Goal: Task Accomplishment & Management: Use online tool/utility

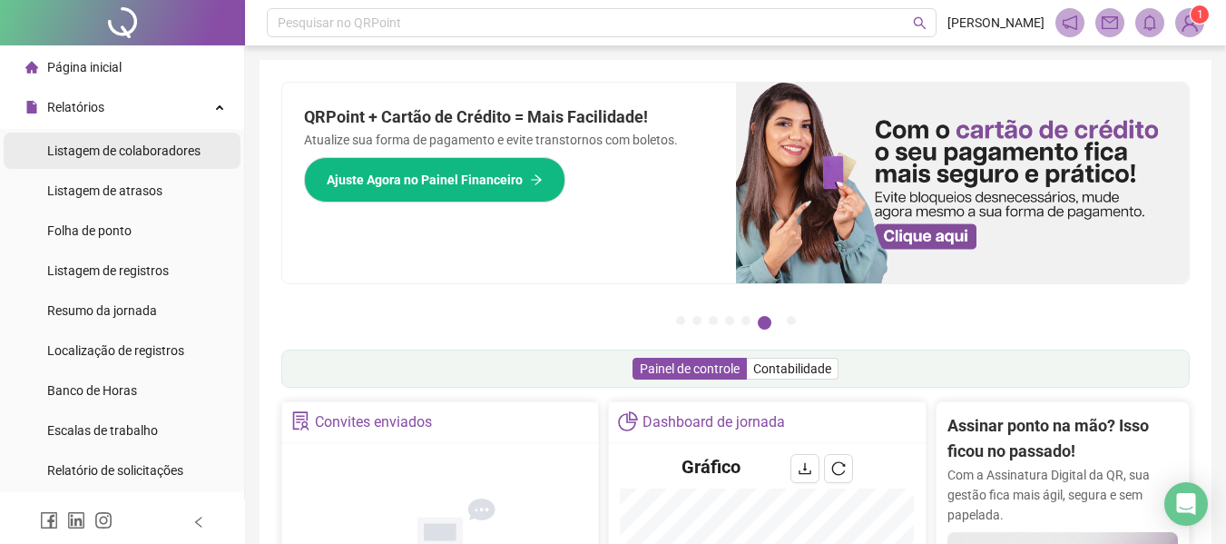
scroll to position [293, 0]
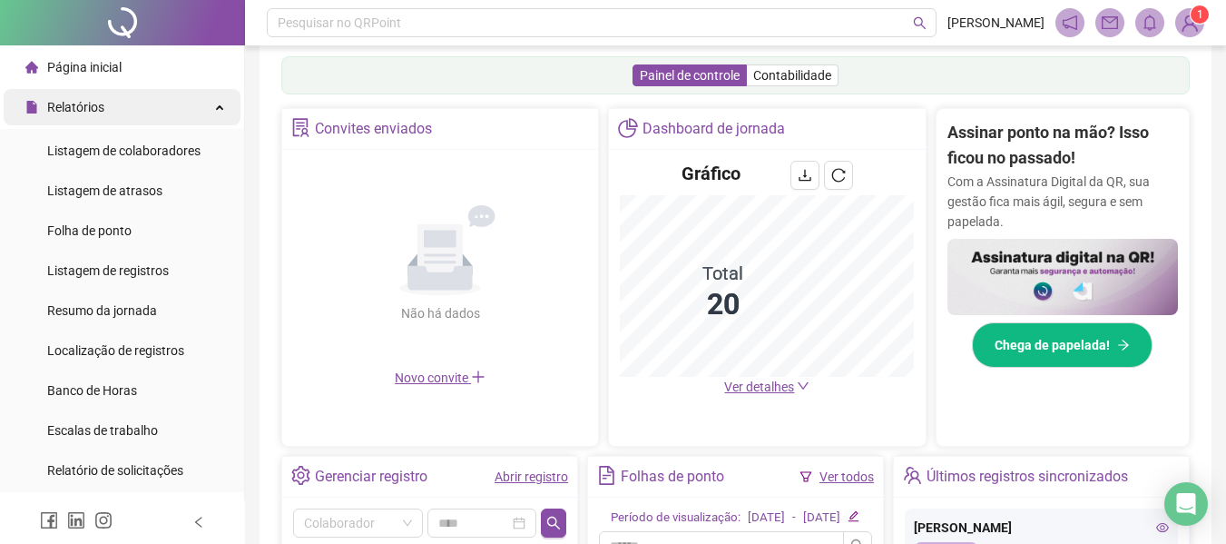
click at [88, 110] on span "Relatórios" at bounding box center [75, 107] width 57 height 15
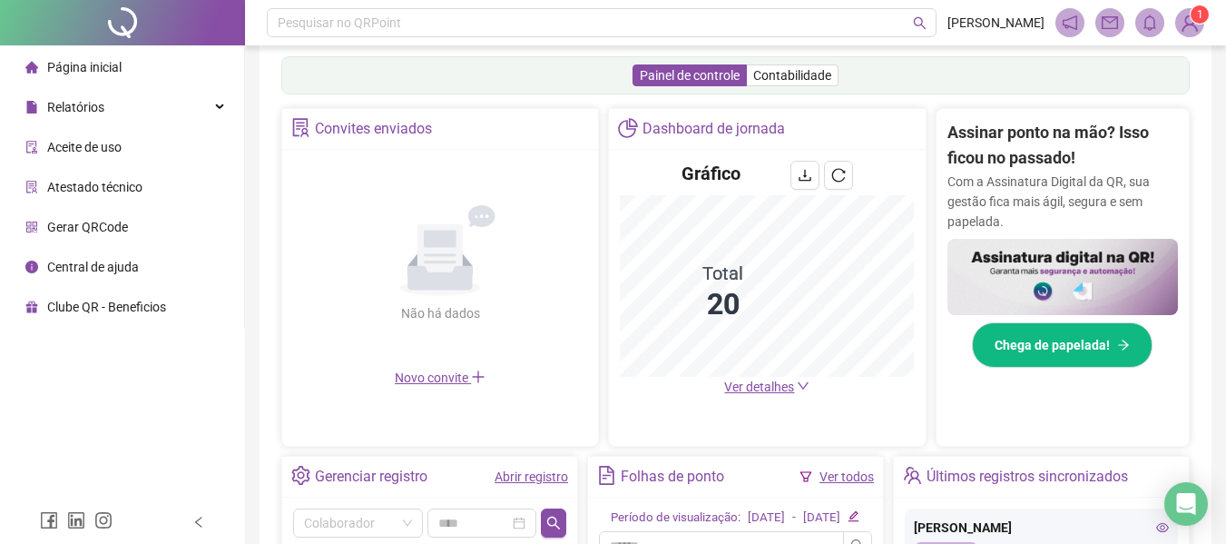
click at [119, 71] on span "Página inicial" at bounding box center [84, 67] width 74 height 15
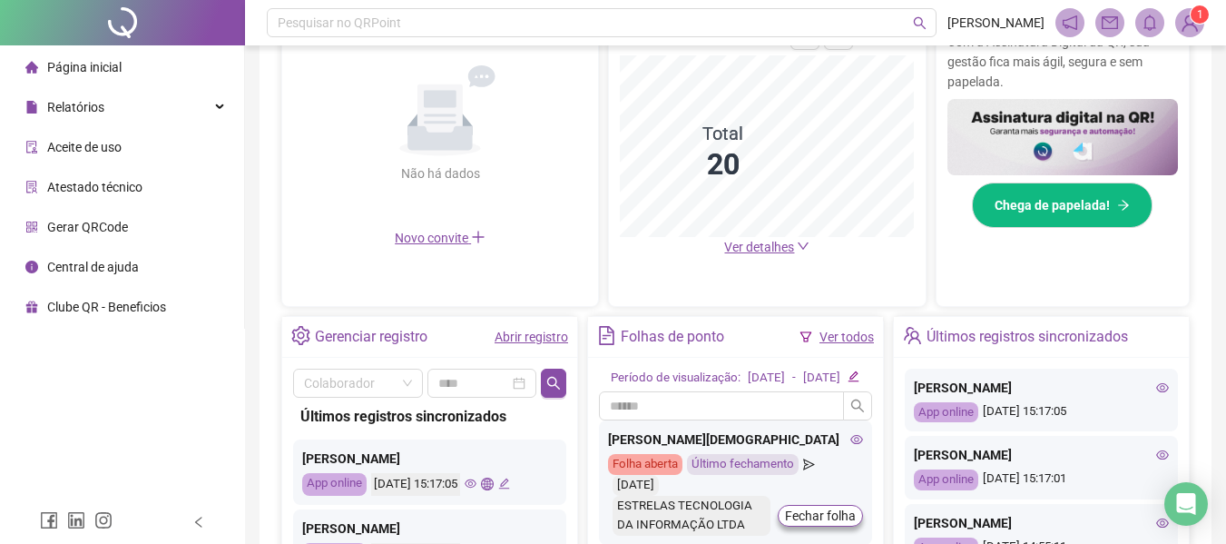
scroll to position [656, 0]
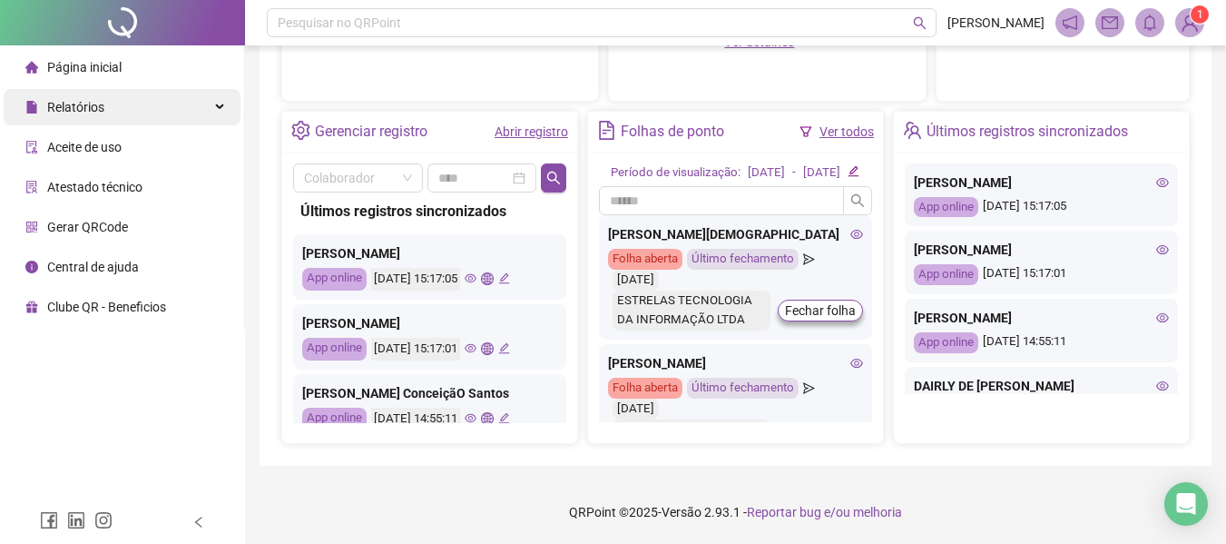
click at [74, 94] on span "Relatórios" at bounding box center [64, 107] width 79 height 36
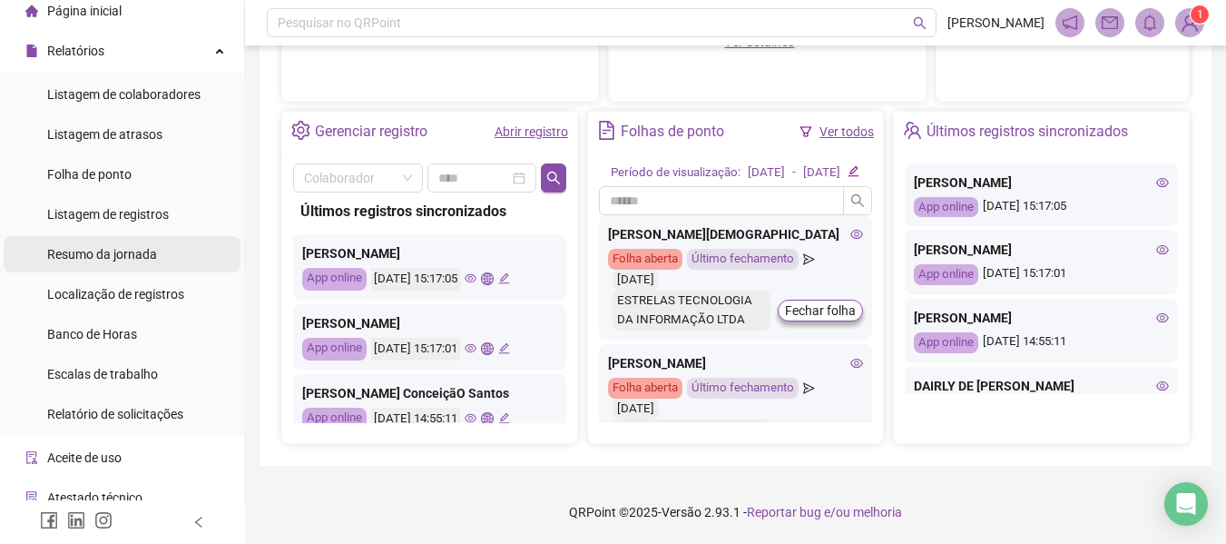
scroll to position [0, 0]
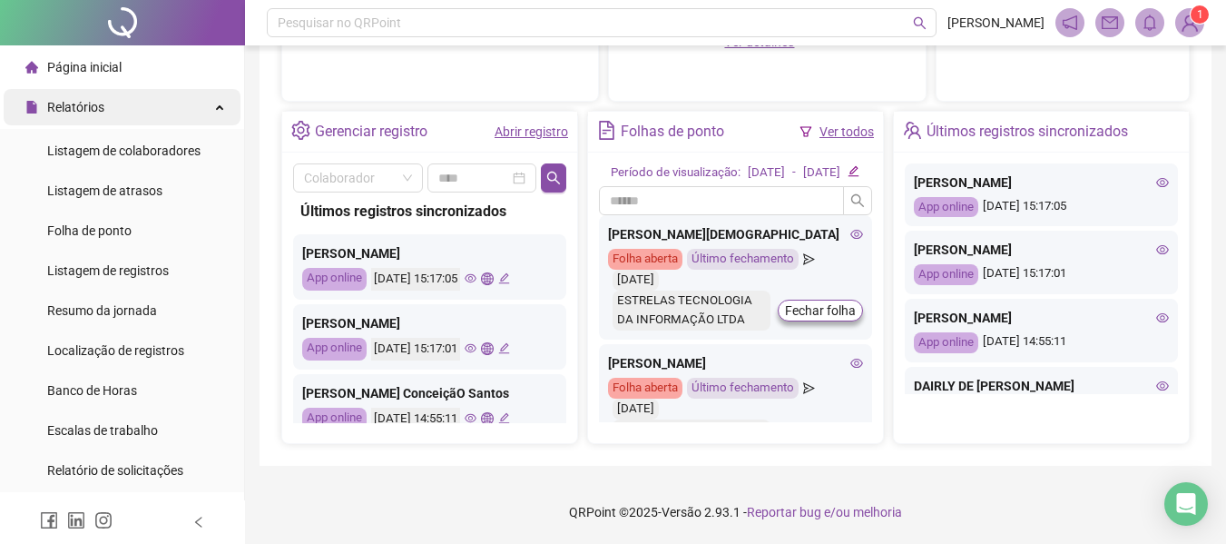
click at [81, 91] on span "Relatórios" at bounding box center [64, 107] width 79 height 36
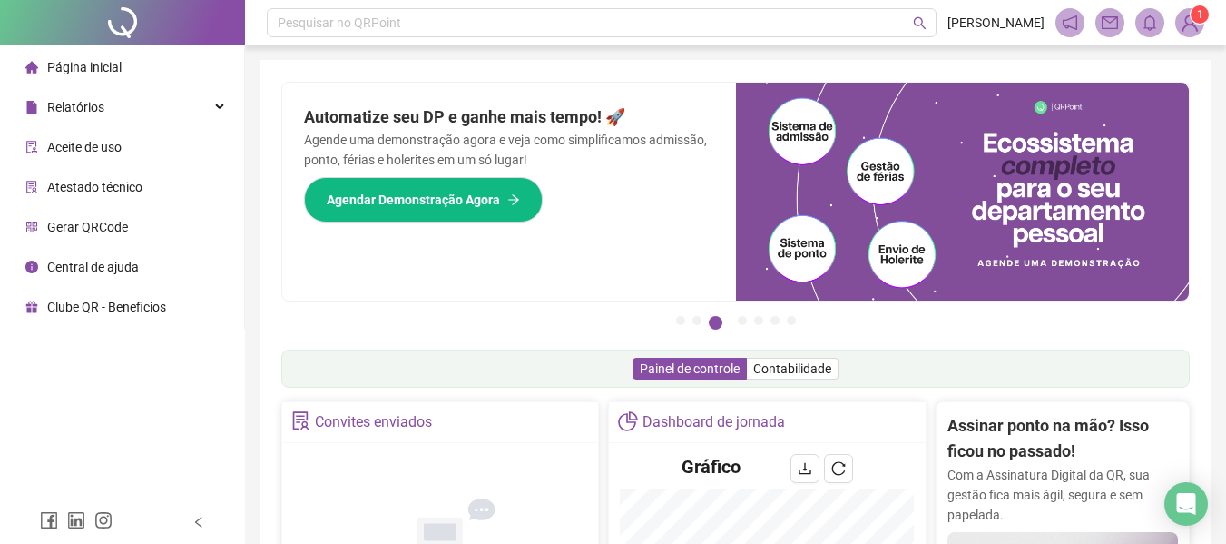
click at [105, 66] on span "Página inicial" at bounding box center [84, 67] width 74 height 15
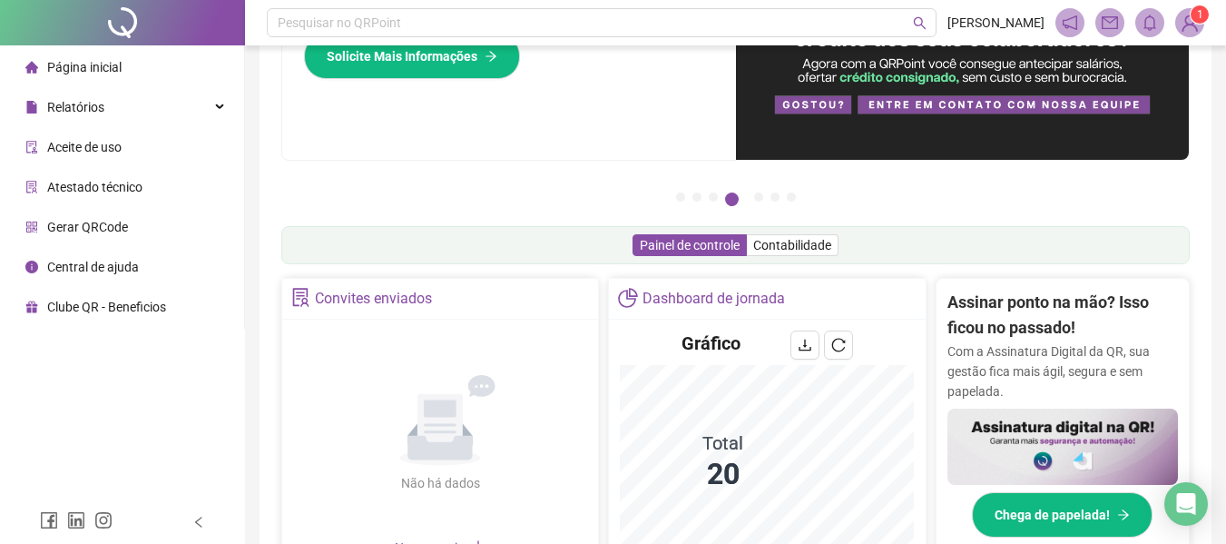
scroll to position [21, 0]
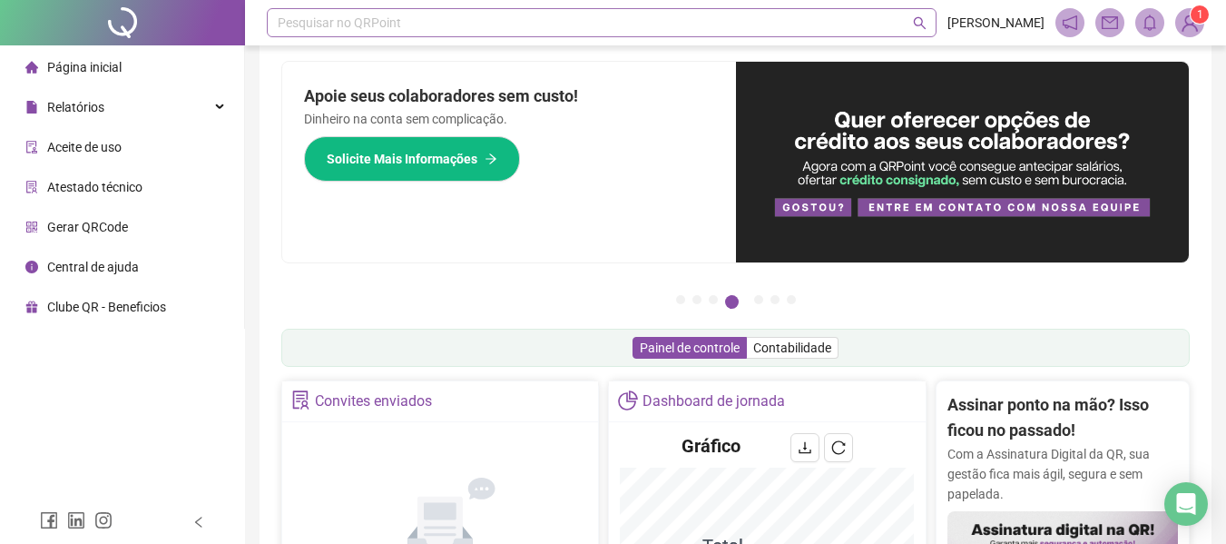
click at [530, 18] on div "Pesquisar no QRPoint" at bounding box center [602, 22] width 670 height 29
click at [149, 109] on div "Relatórios" at bounding box center [122, 107] width 237 height 36
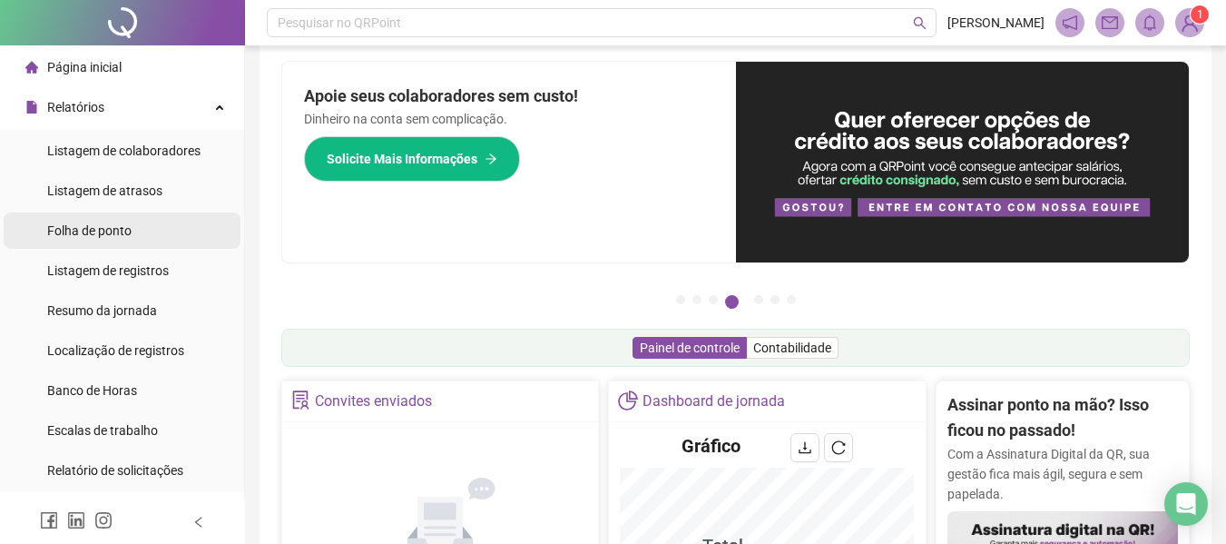
scroll to position [91, 0]
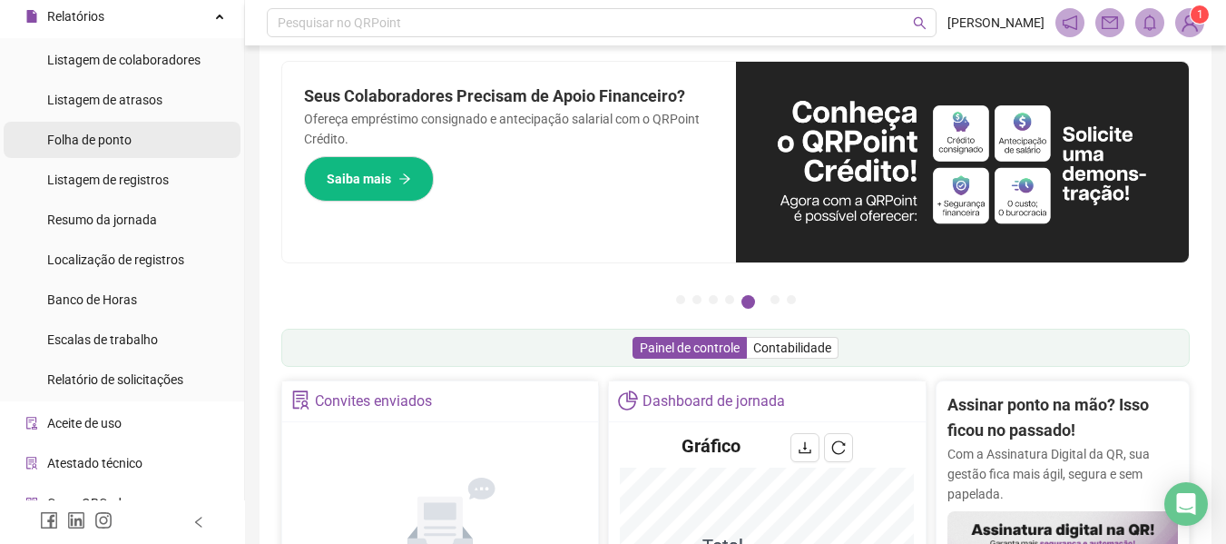
click at [115, 145] on span "Folha de ponto" at bounding box center [89, 139] width 84 height 15
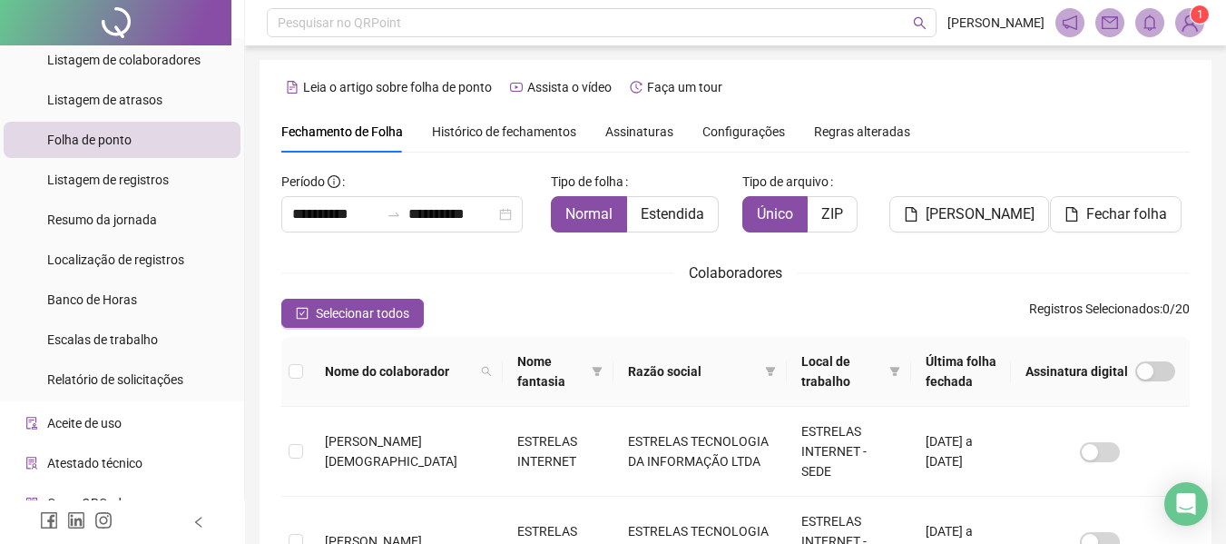
click at [643, 127] on span "Assinaturas" at bounding box center [639, 131] width 68 height 13
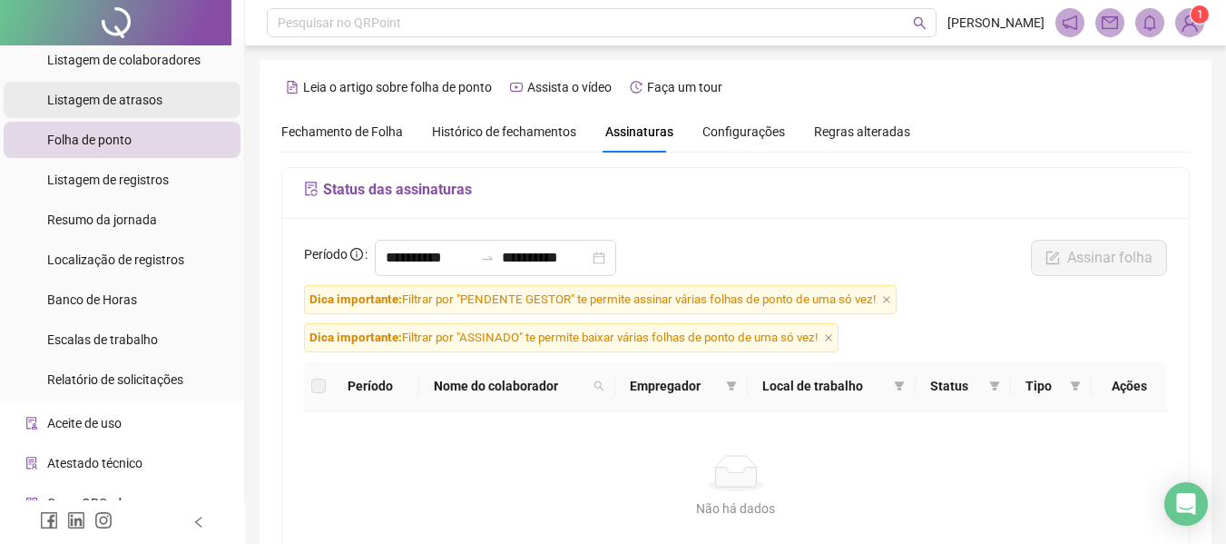
click at [81, 100] on span "Listagem de atrasos" at bounding box center [104, 100] width 115 height 15
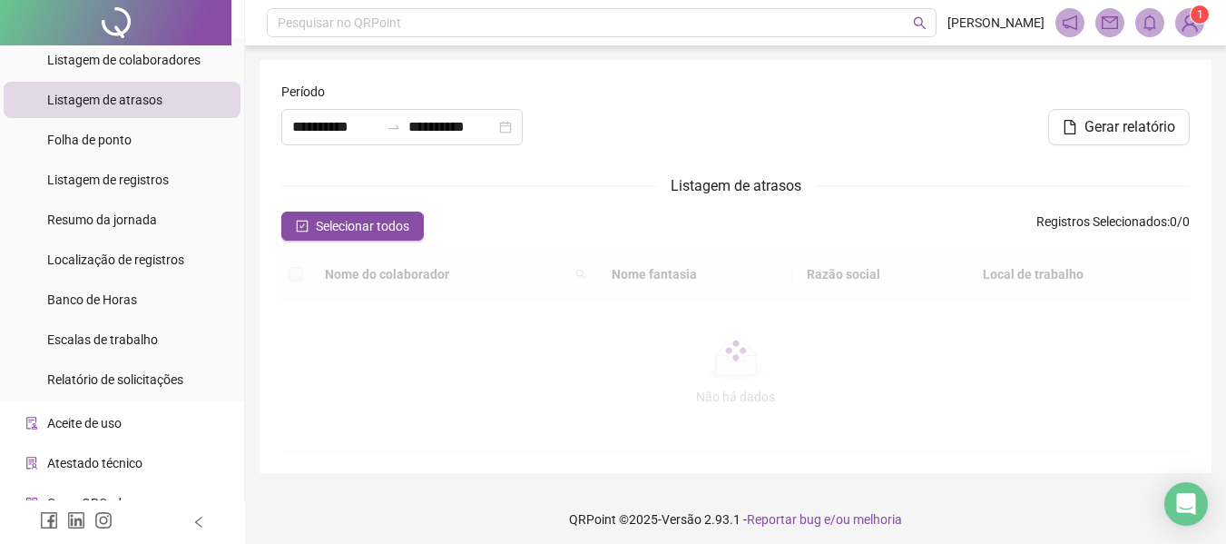
type input "**********"
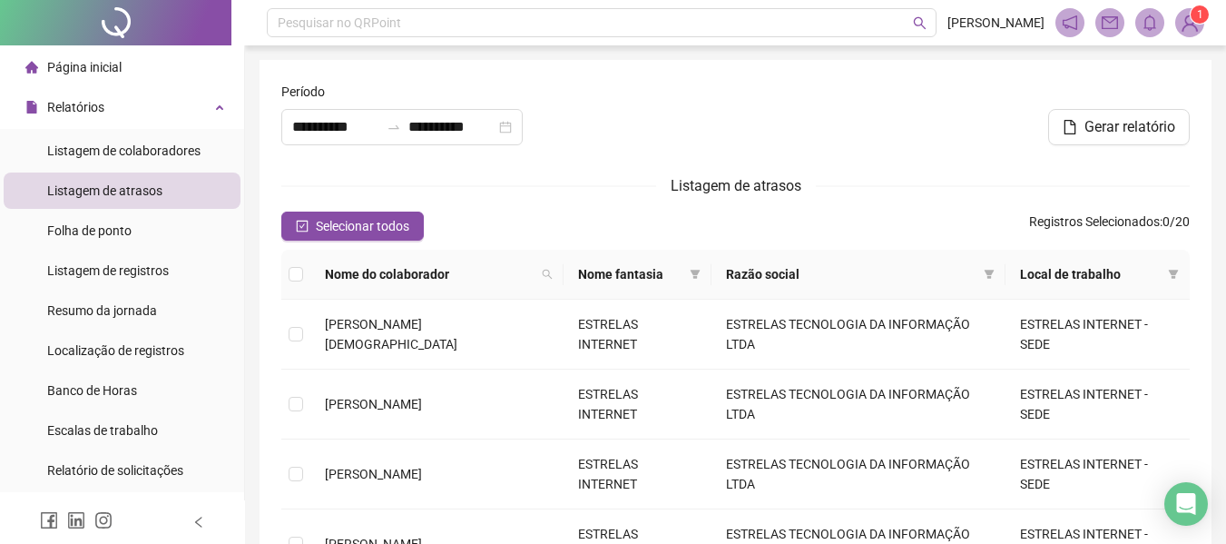
click at [121, 64] on li "Página inicial" at bounding box center [122, 67] width 237 height 36
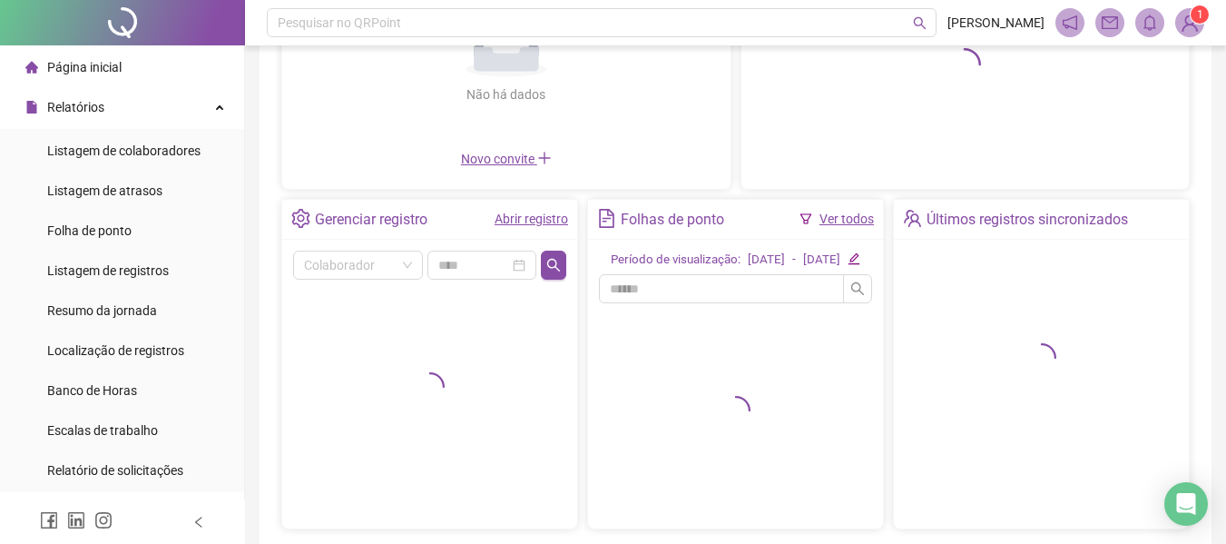
scroll to position [348, 0]
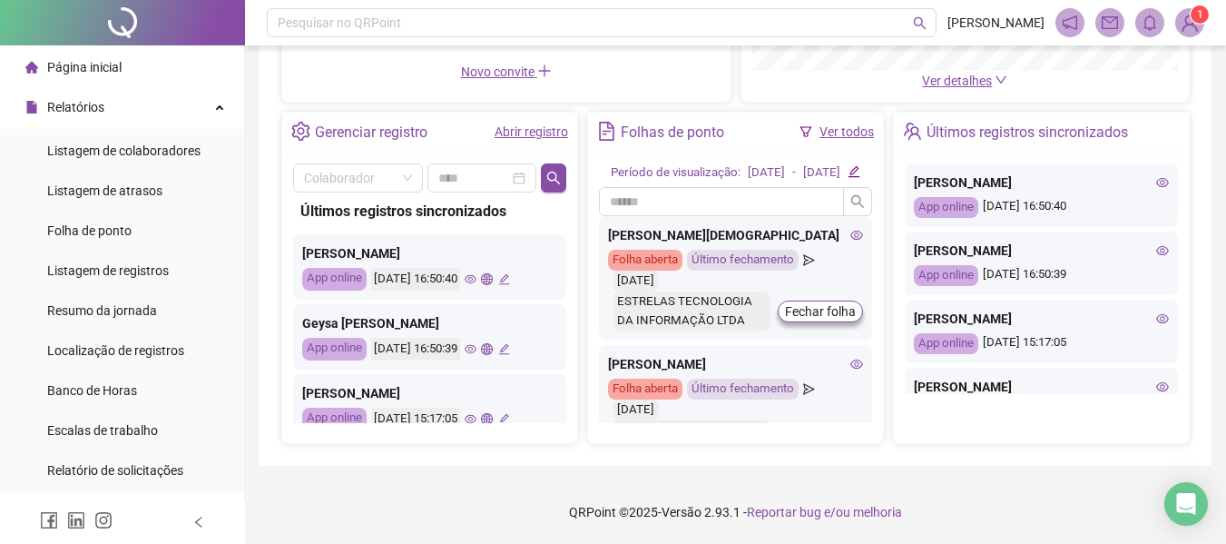
click at [386, 118] on div "Gerenciar registro" at bounding box center [371, 132] width 113 height 31
click at [542, 124] on link "Abrir registro" at bounding box center [531, 131] width 73 height 15
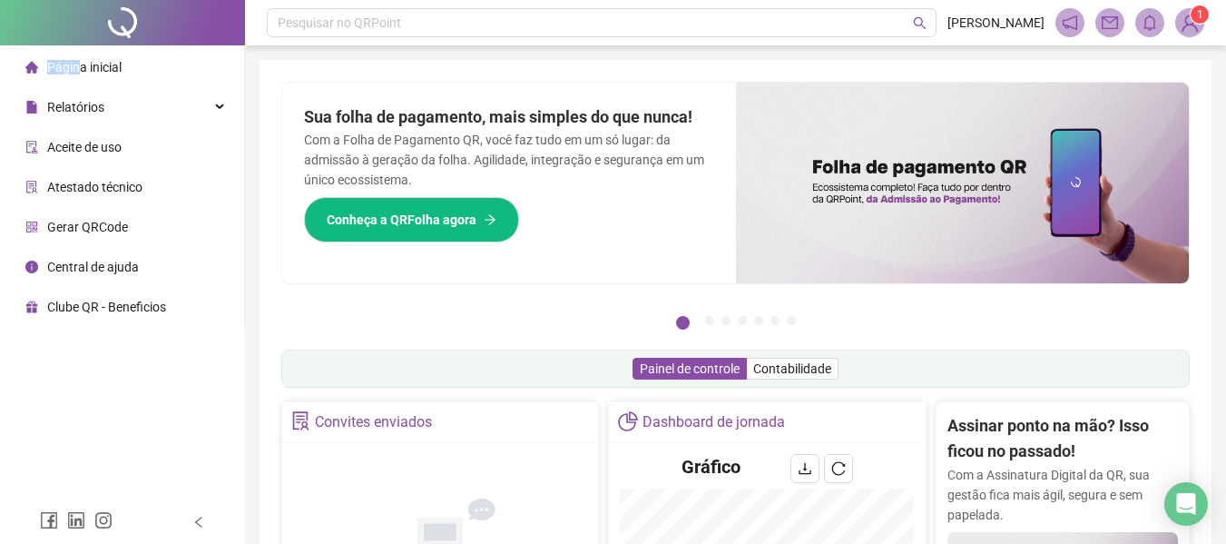
click at [80, 59] on div "Página inicial" at bounding box center [73, 67] width 96 height 36
click at [88, 67] on span "Página inicial" at bounding box center [84, 67] width 74 height 15
click at [103, 66] on span "Página inicial" at bounding box center [84, 67] width 74 height 15
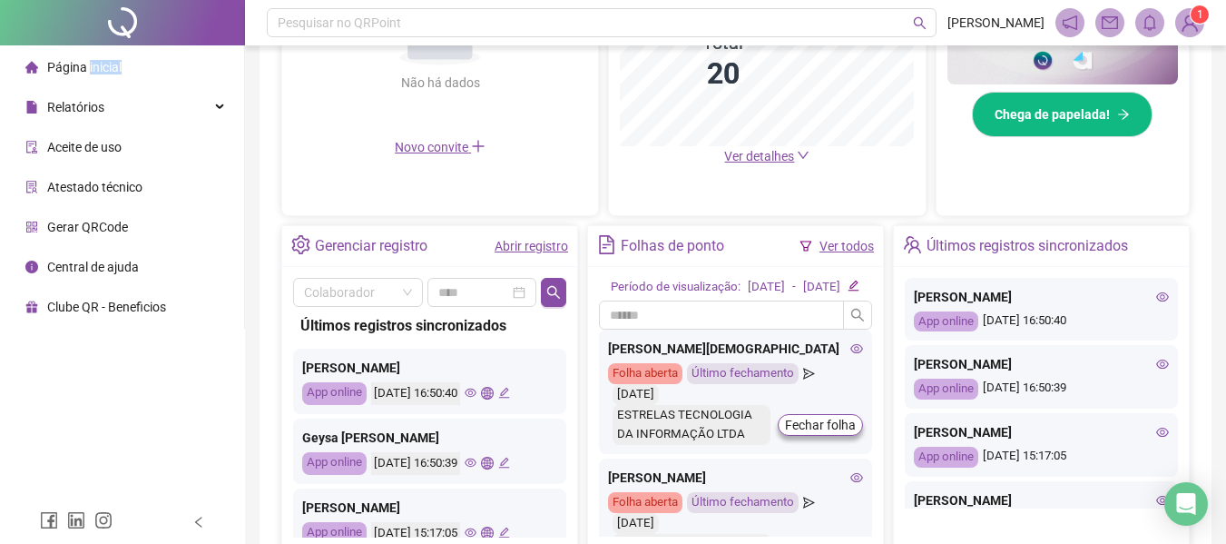
scroll to position [544, 0]
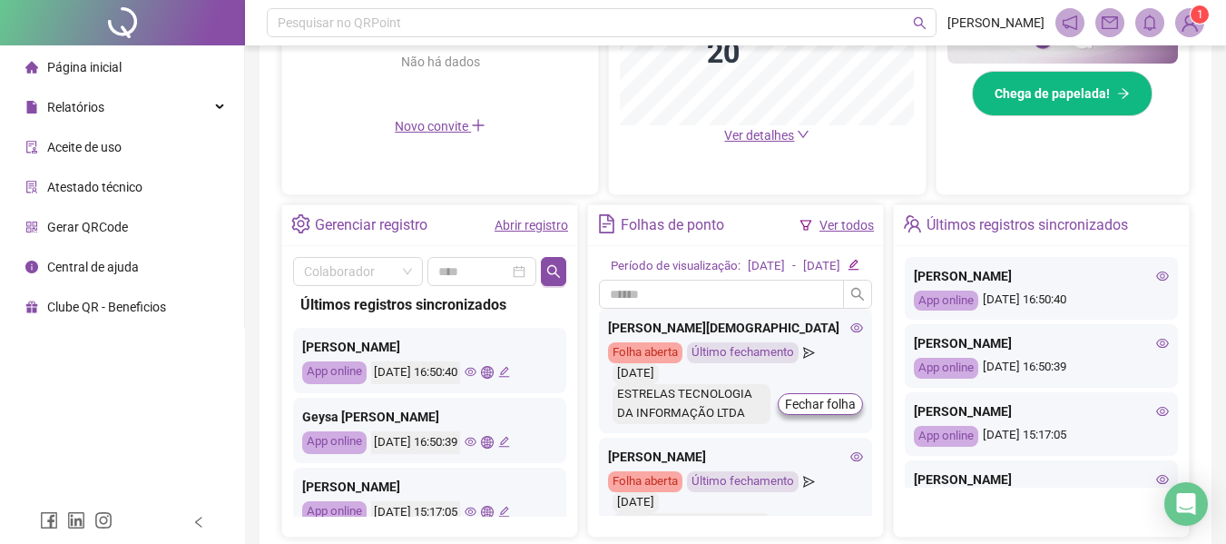
click at [71, 72] on span "Página inicial" at bounding box center [84, 67] width 74 height 15
click at [121, 102] on div "Relatórios" at bounding box center [122, 107] width 237 height 36
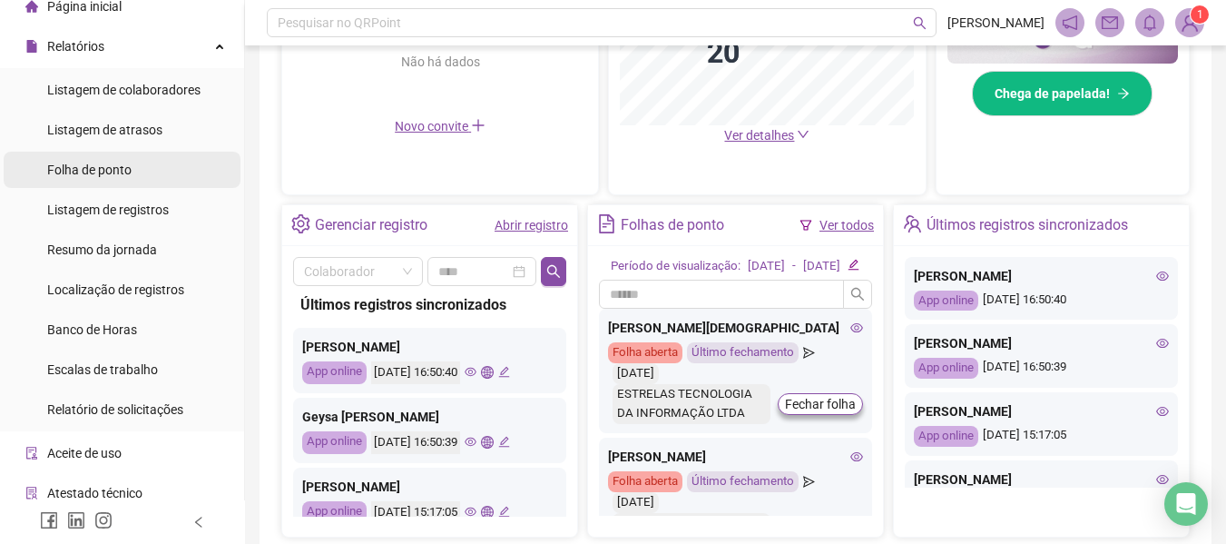
scroll to position [0, 0]
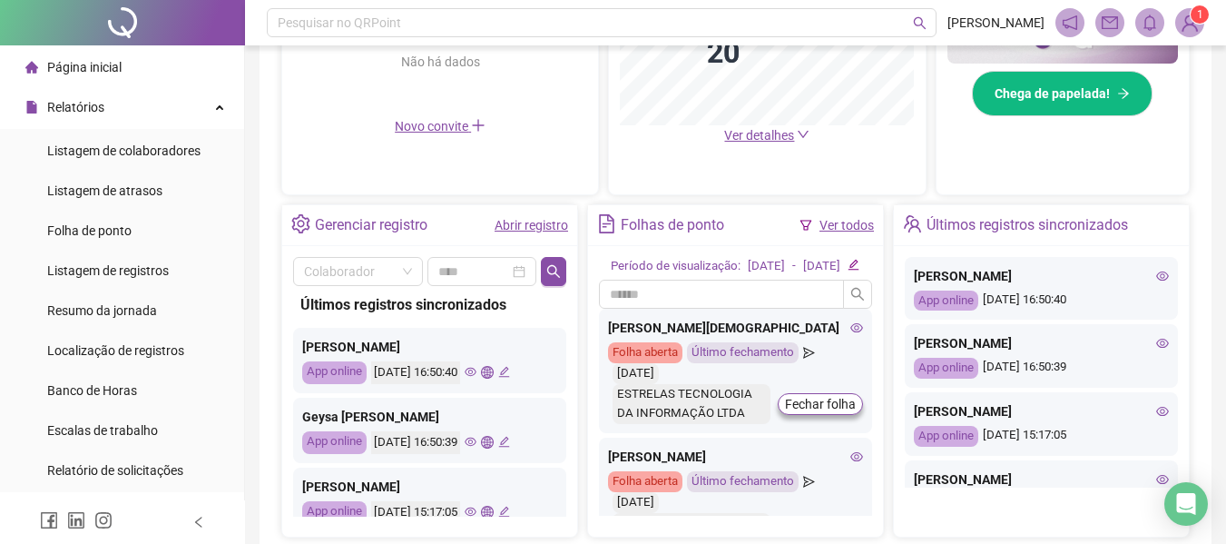
click at [1190, 29] on img at bounding box center [1189, 22] width 27 height 27
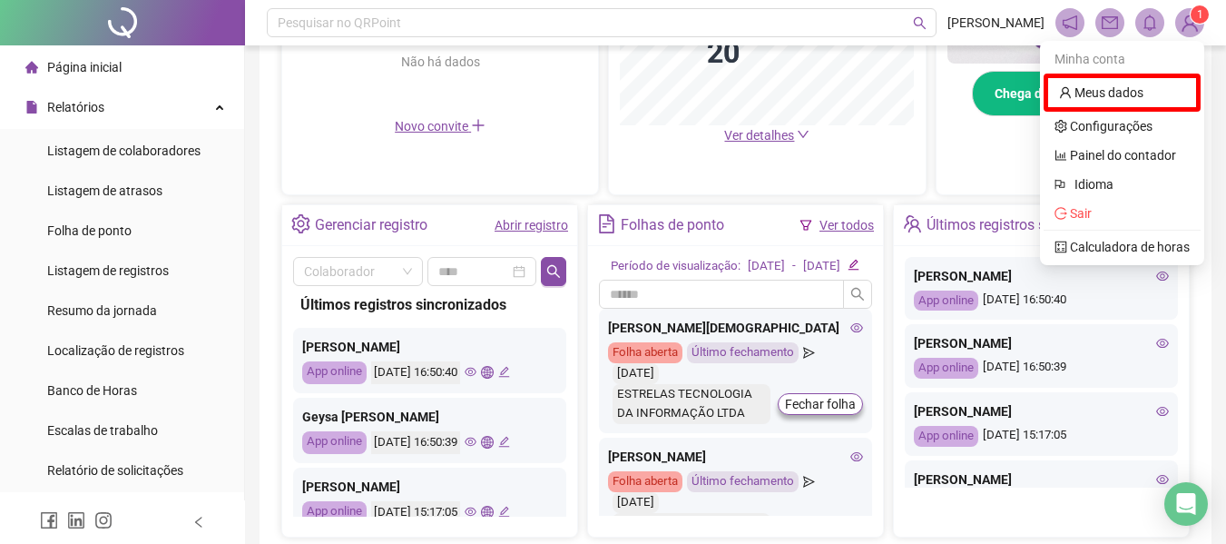
click at [1200, 16] on span "1" at bounding box center [1200, 14] width 6 height 13
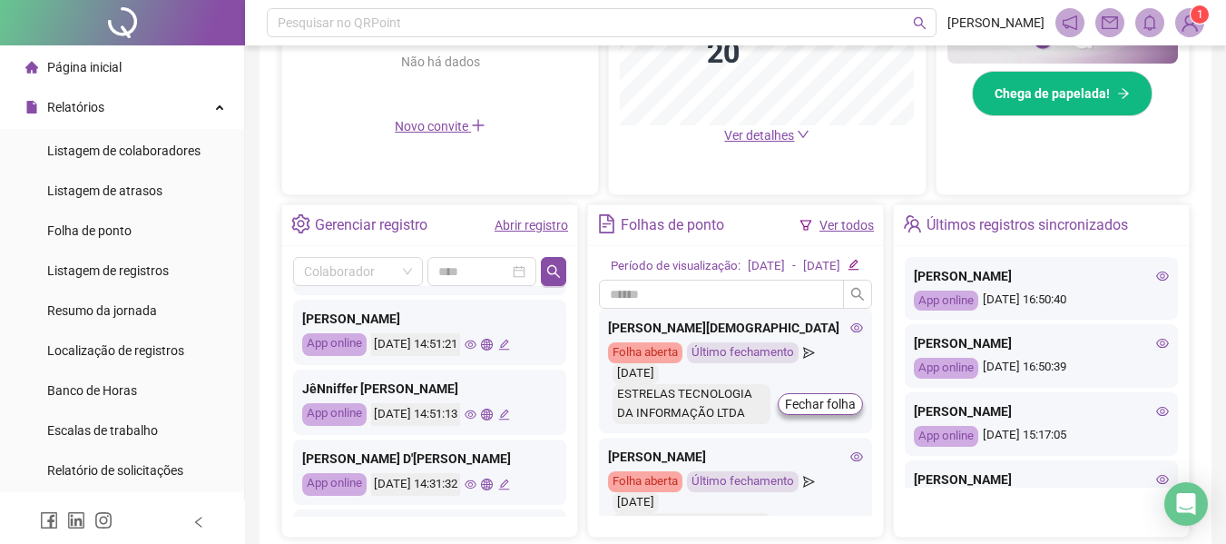
scroll to position [854, 0]
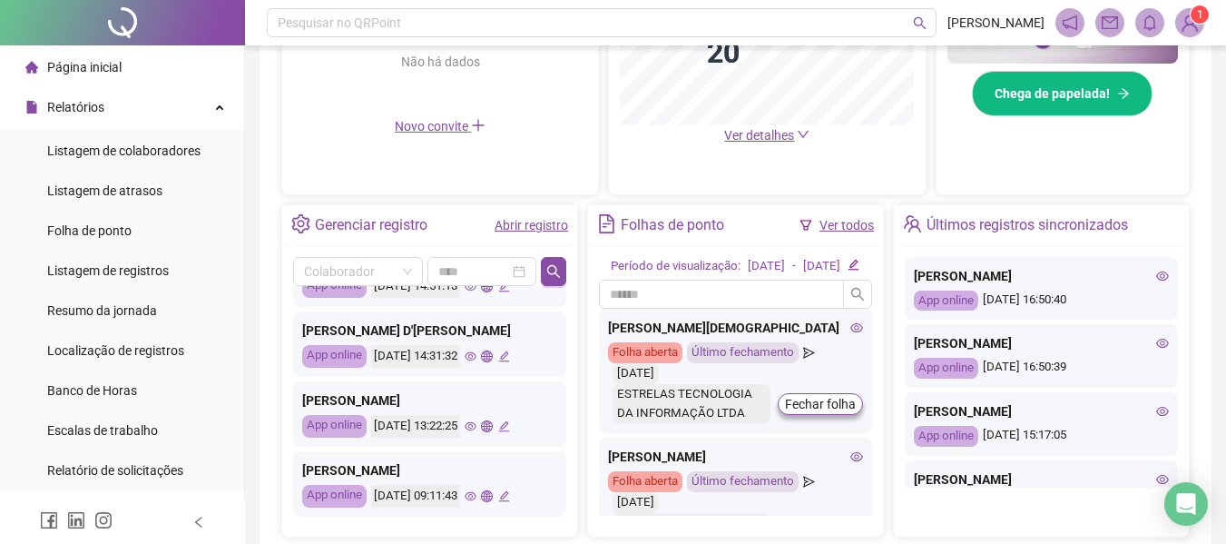
click at [493, 493] on icon "global" at bounding box center [487, 496] width 12 height 12
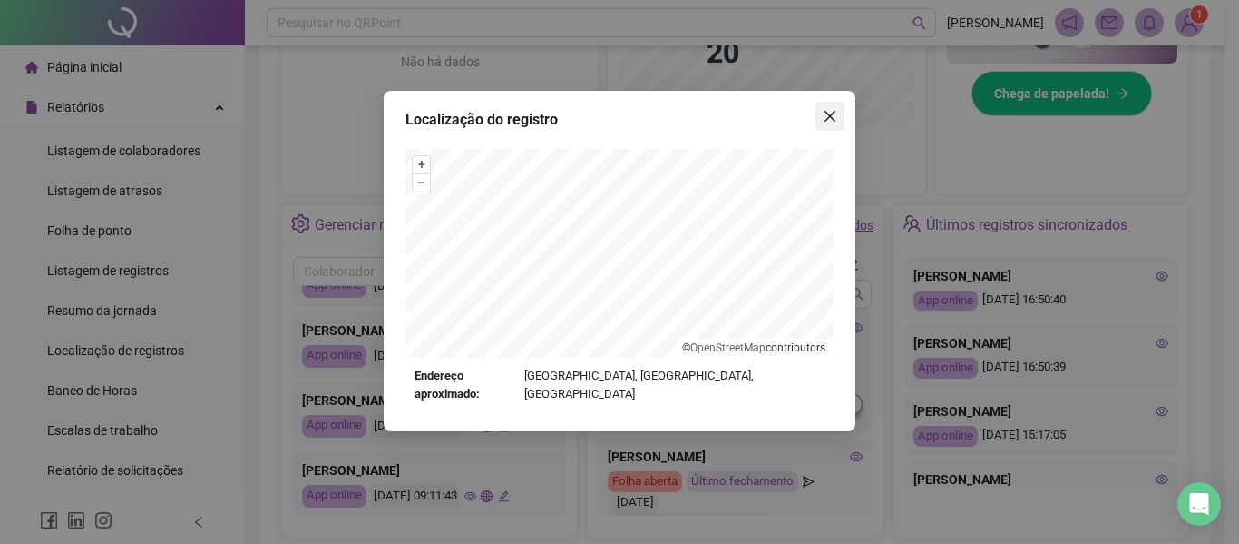
click at [828, 115] on icon "close" at bounding box center [830, 116] width 15 height 15
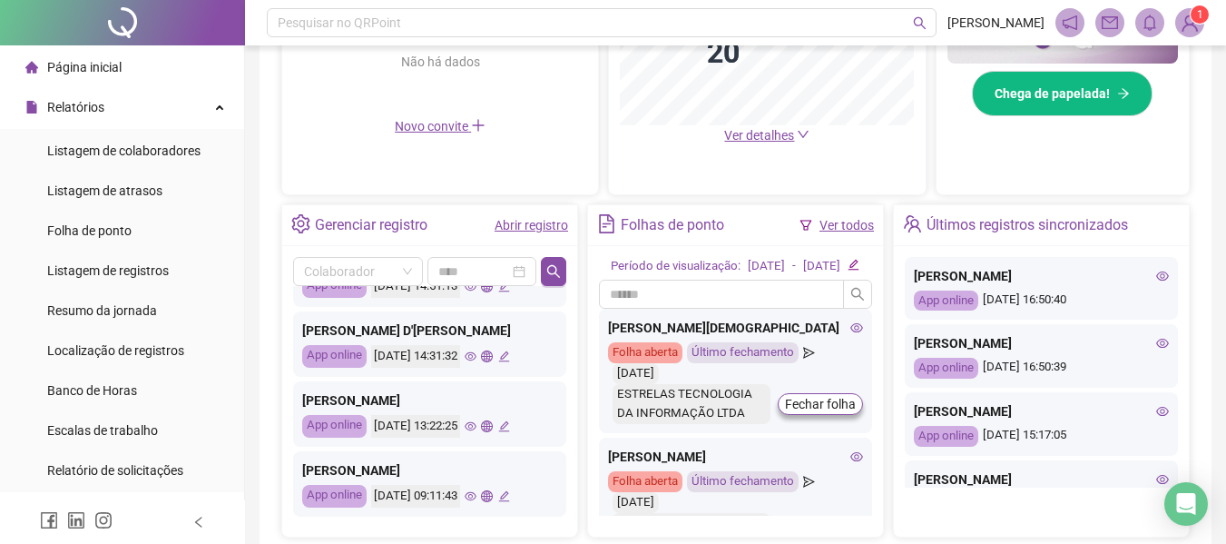
click at [493, 427] on icon "global" at bounding box center [487, 426] width 12 height 12
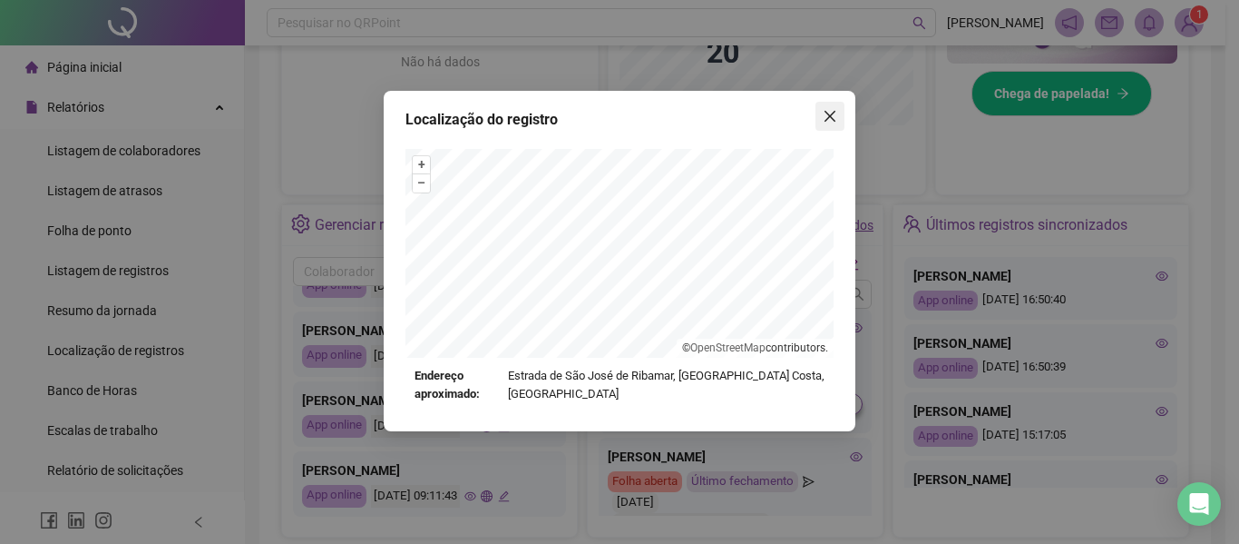
click at [835, 118] on icon "close" at bounding box center [830, 116] width 15 height 15
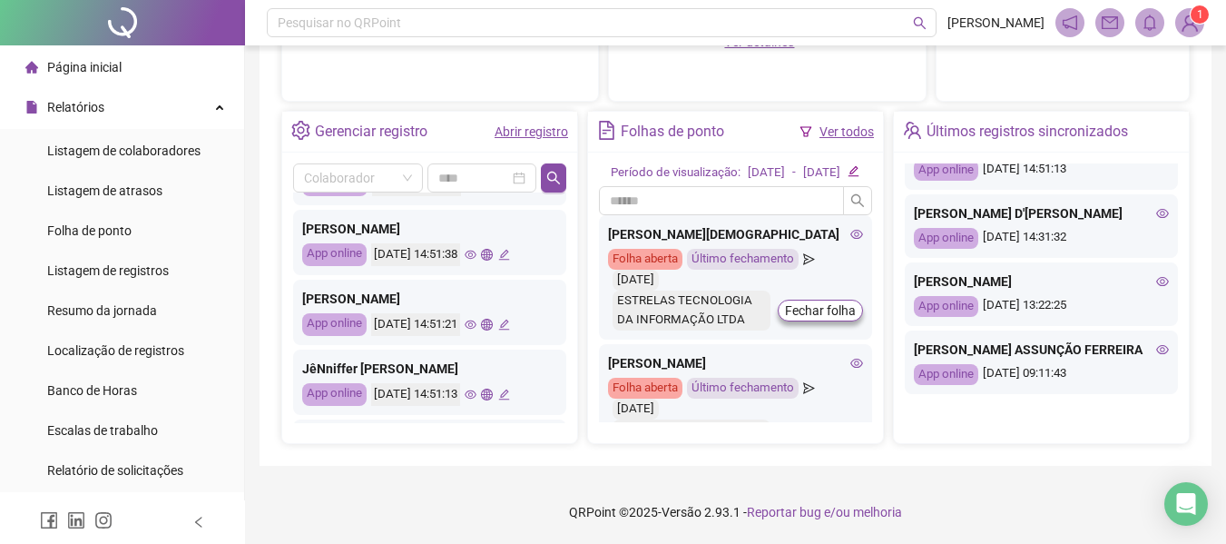
scroll to position [582, 0]
